Goal: Task Accomplishment & Management: Use online tool/utility

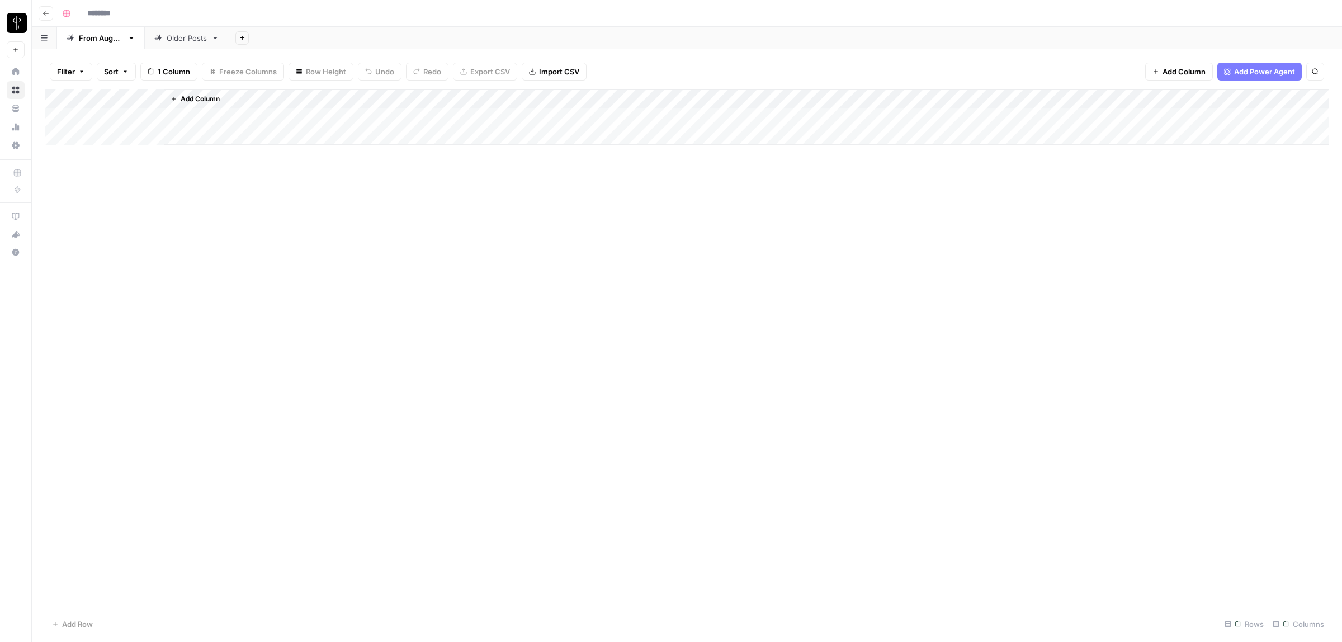
type input "**********"
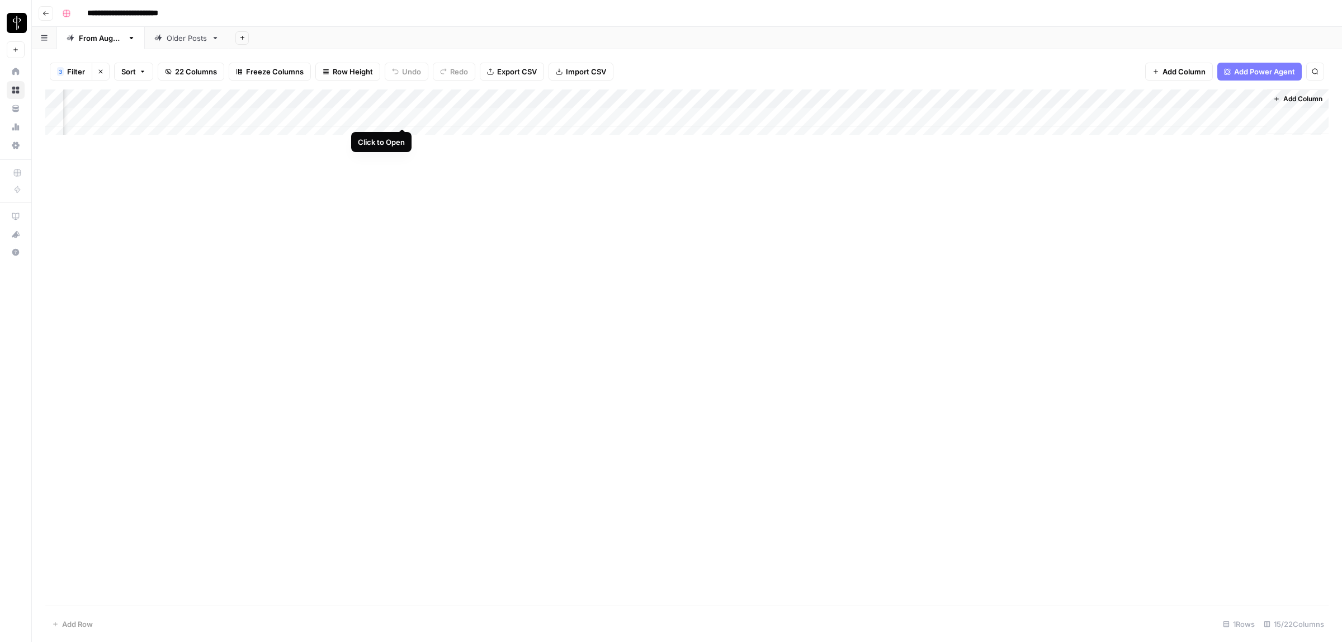
click at [400, 114] on div "Add Column" at bounding box center [687, 117] width 1284 height 56
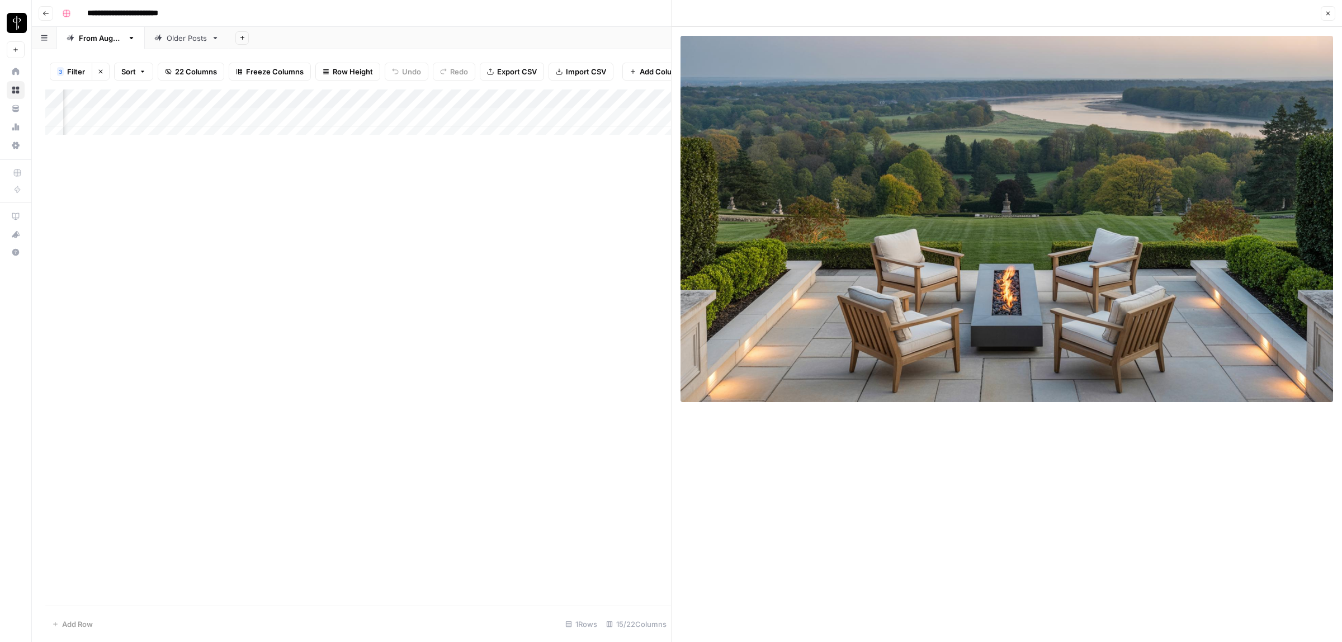
click at [544, 129] on div "Add Column" at bounding box center [358, 117] width 626 height 56
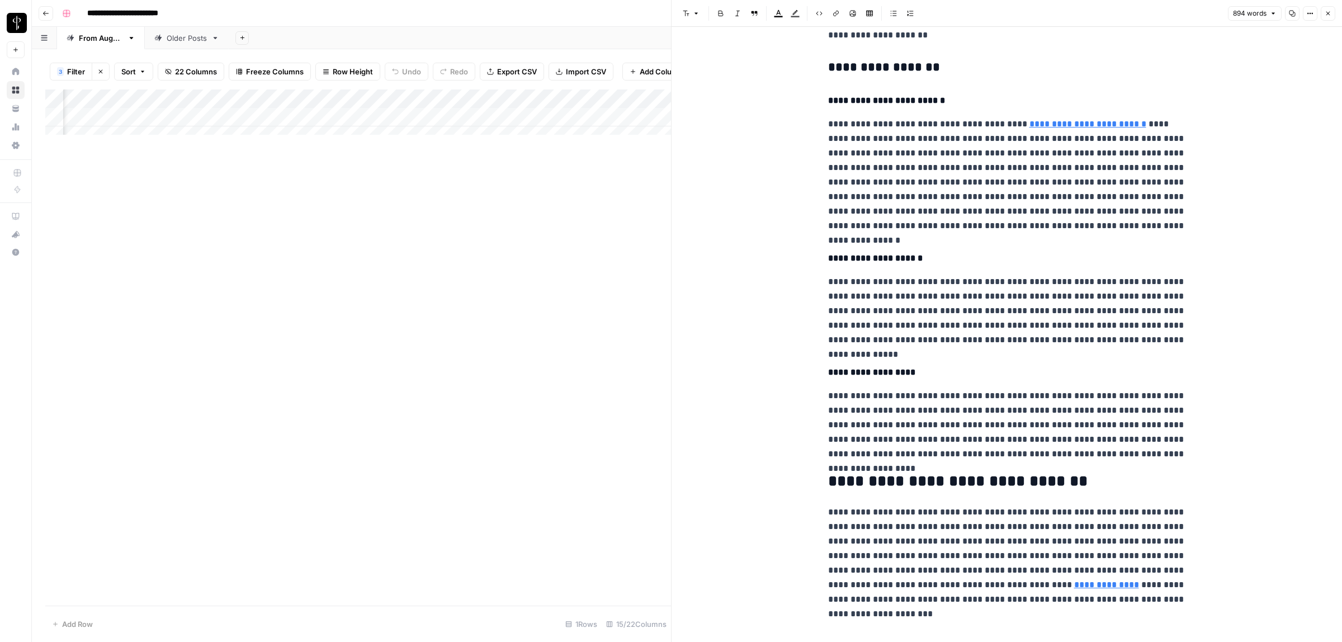
scroll to position [967, 0]
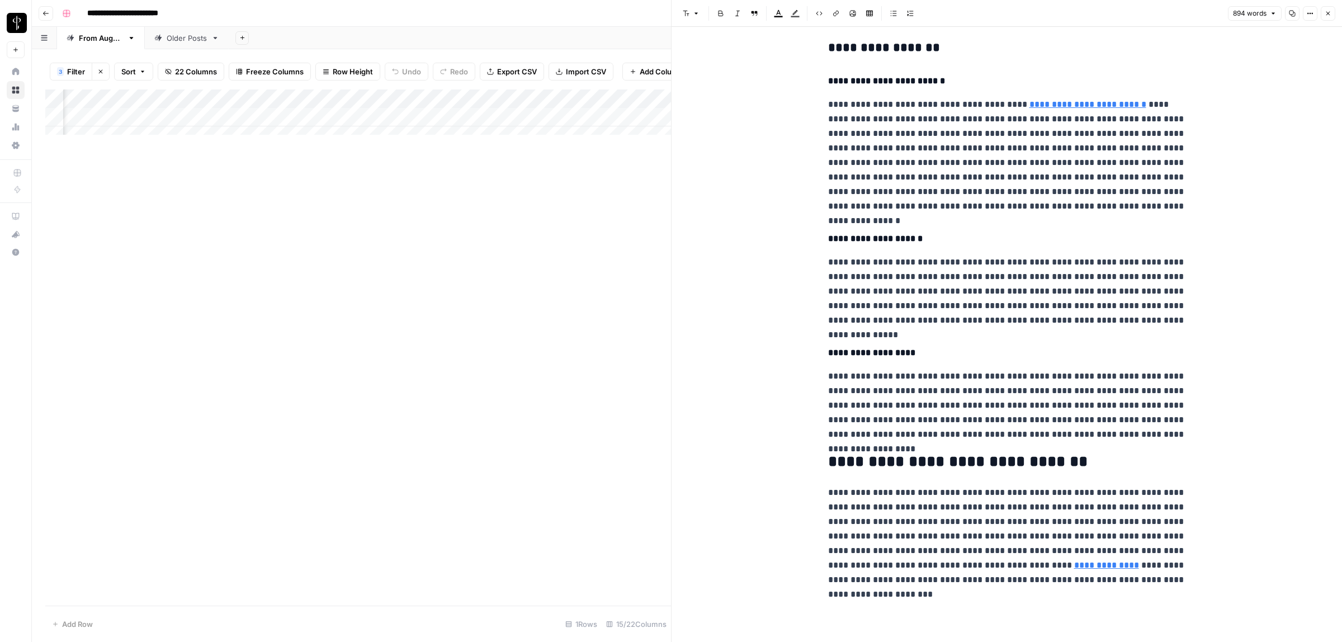
click at [1326, 14] on icon "button" at bounding box center [1328, 13] width 7 height 7
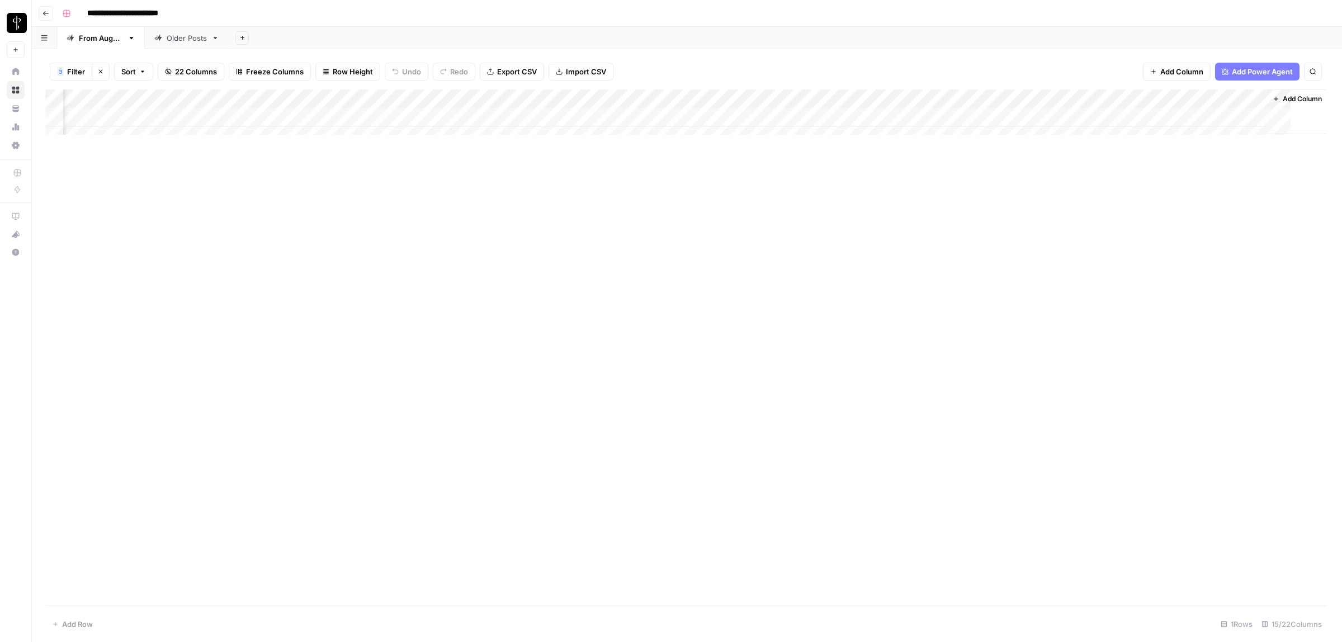
scroll to position [0, 437]
click at [358, 271] on div "Add Column" at bounding box center [687, 347] width 1284 height 516
